Goal: Use online tool/utility

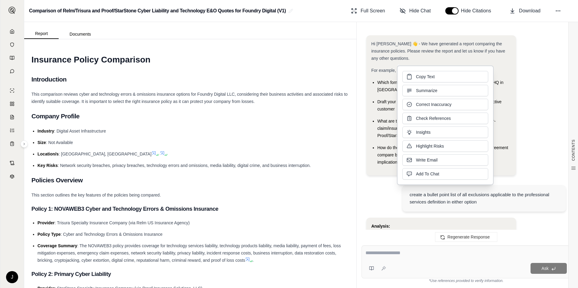
scroll to position [6707, 0]
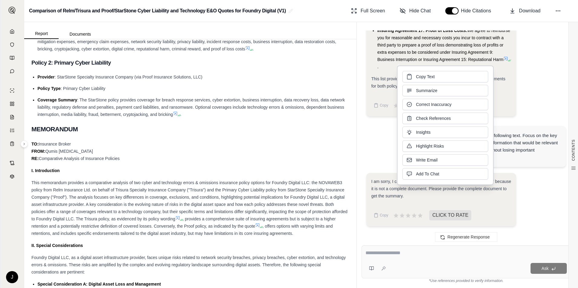
click at [412, 251] on textarea at bounding box center [465, 253] width 201 height 7
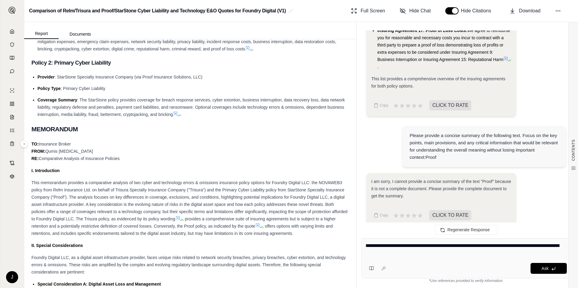
type textarea "**********"
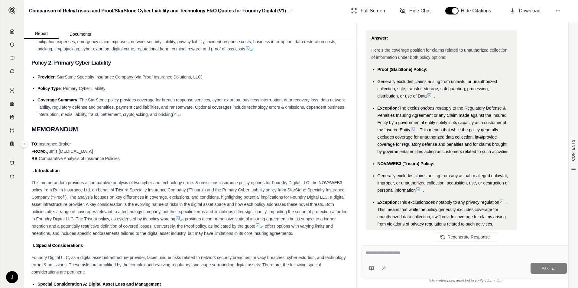
scroll to position [7353, 0]
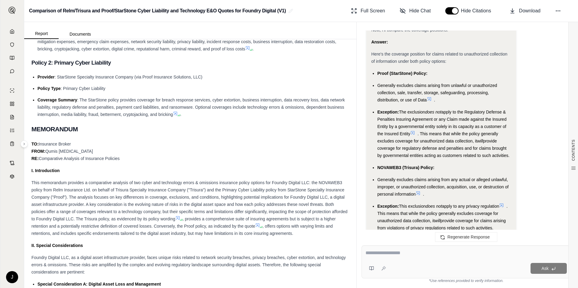
click at [411, 129] on span "apply to the Regulatory Defense & Penalties Insuring Agreement or any Claim mad…" at bounding box center [441, 123] width 129 height 27
click at [423, 56] on span "Here's the coverage position for claims related to unauthorized collection of i…" at bounding box center [439, 58] width 136 height 12
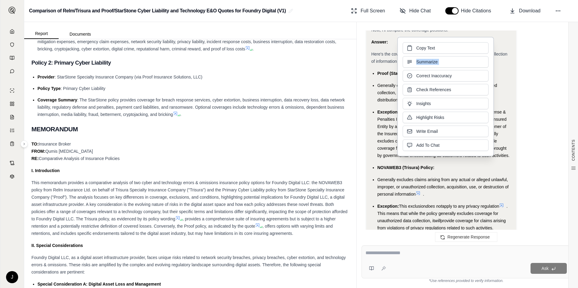
click at [423, 56] on div "Copy Text Summarize Correct Inaccuracy Check References Insights Highlight Risk…" at bounding box center [445, 96] width 86 height 109
drag, startPoint x: 423, startPoint y: 56, endPoint x: 388, endPoint y: 69, distance: 36.8
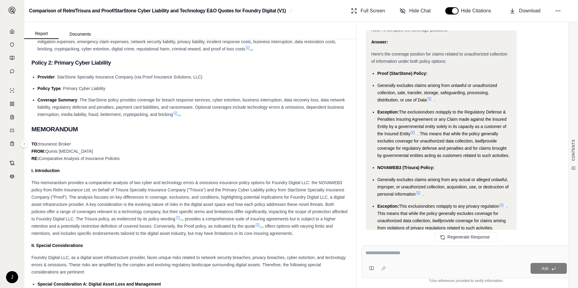
click at [401, 253] on textarea at bounding box center [465, 253] width 201 height 7
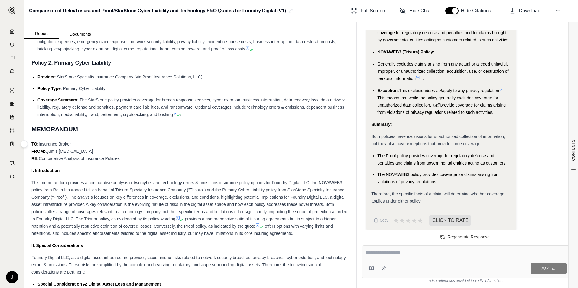
scroll to position [7473, 0]
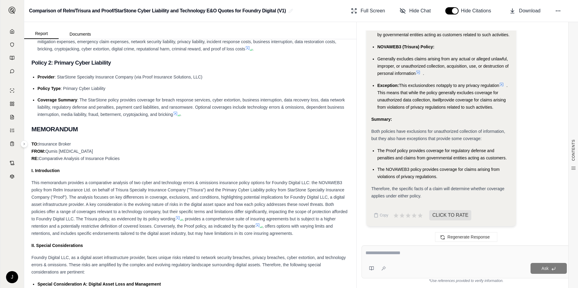
click at [411, 251] on textarea at bounding box center [465, 253] width 201 height 7
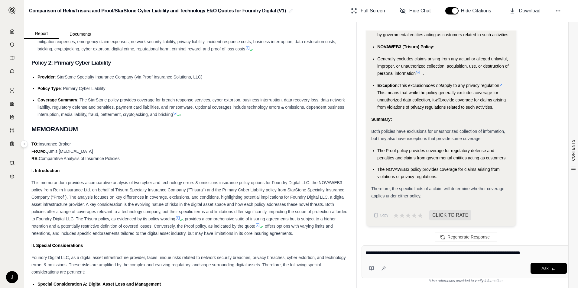
type textarea "**********"
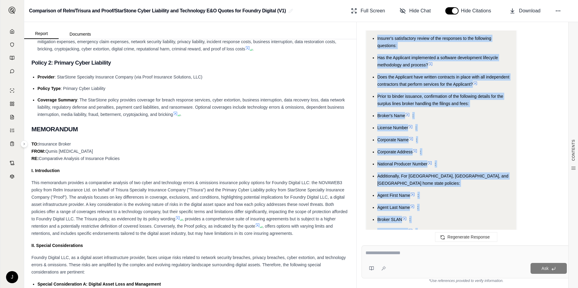
scroll to position [8348, 0]
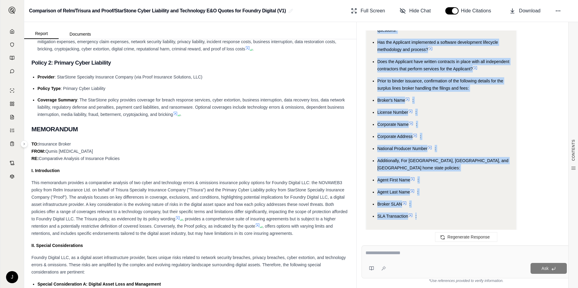
drag, startPoint x: 378, startPoint y: 93, endPoint x: 424, endPoint y: 203, distance: 119.5
click at [424, 203] on ul "Proof (StarStone) Policy Binding Requirements/Subjectivities: Signed and dated …" at bounding box center [441, 70] width 140 height 300
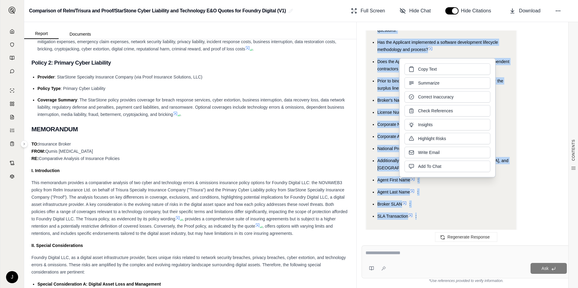
drag, startPoint x: 424, startPoint y: 203, endPoint x: 388, endPoint y: 129, distance: 82.7
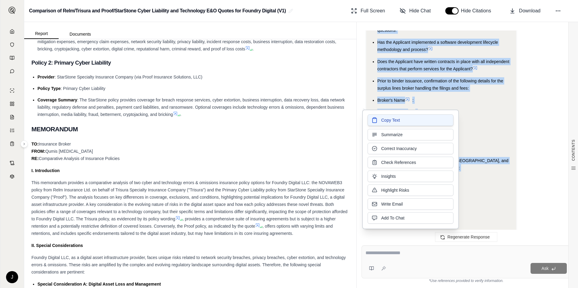
drag, startPoint x: 388, startPoint y: 129, endPoint x: 388, endPoint y: 121, distance: 7.9
click at [388, 121] on span "Copy Text" at bounding box center [390, 120] width 19 height 6
